Goal: Task Accomplishment & Management: Manage account settings

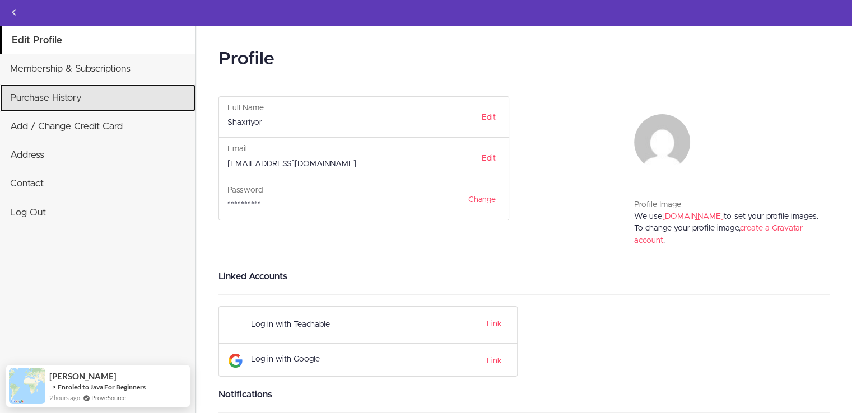
click at [61, 95] on link "Purchase History" at bounding box center [97, 98] width 195 height 28
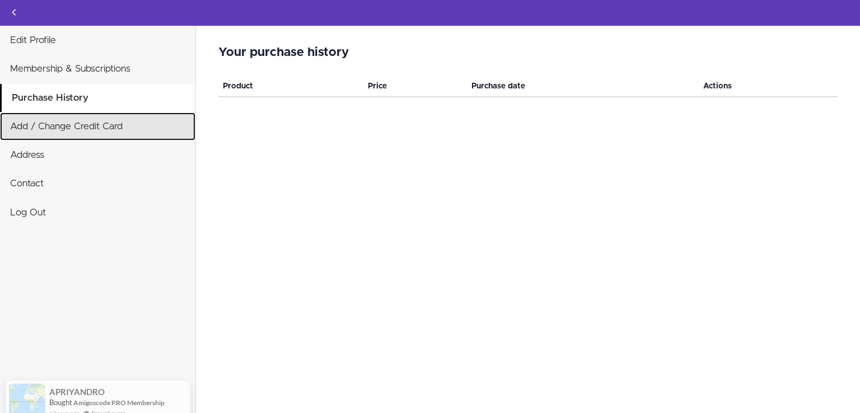
click at [64, 129] on link "Add / Change Credit Card" at bounding box center [97, 127] width 195 height 28
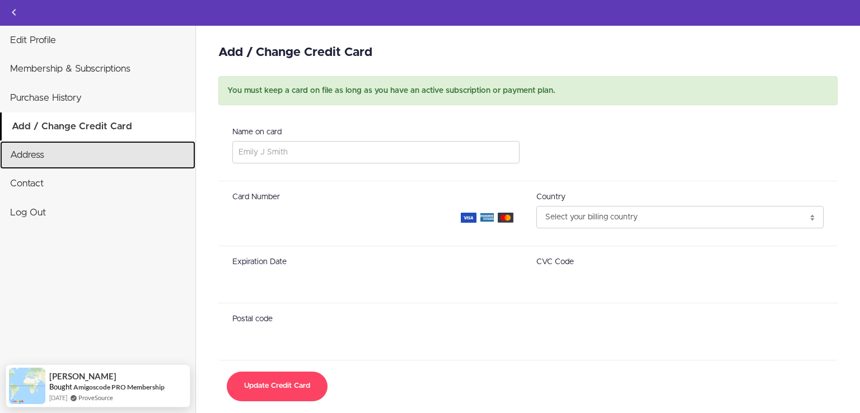
click at [114, 155] on link "Address" at bounding box center [97, 155] width 195 height 28
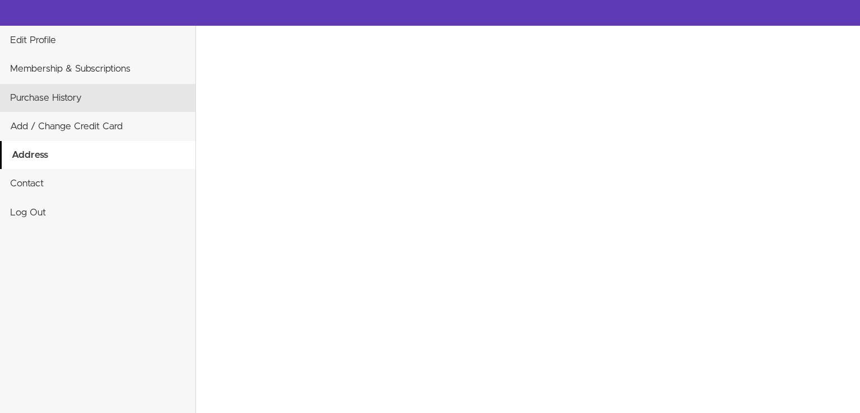
select select "US"
